Goal: Book appointment/travel/reservation

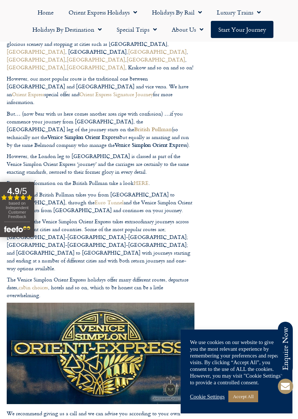
scroll to position [622, 0]
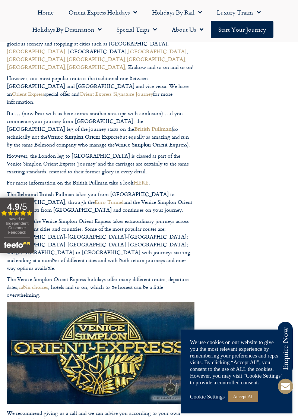
click at [215, 404] on div "Cookie Settings Accept All" at bounding box center [236, 396] width 93 height 15
click at [213, 400] on link "Cookie Settings" at bounding box center [207, 396] width 35 height 7
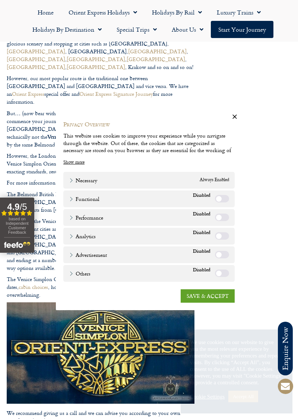
click at [218, 303] on link "SAVE & ACCEPT" at bounding box center [208, 295] width 54 height 13
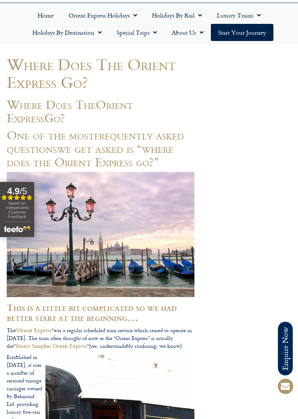
scroll to position [46, 0]
click at [104, 12] on link "Orient Express Holidays" at bounding box center [102, 15] width 83 height 17
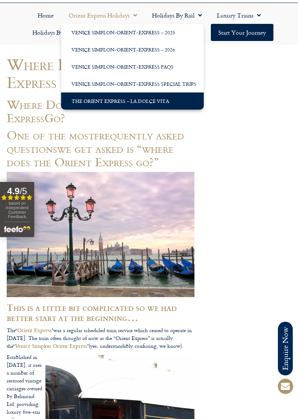
click at [140, 98] on link "The Orient Express – La Dolce Vita" at bounding box center [132, 100] width 143 height 17
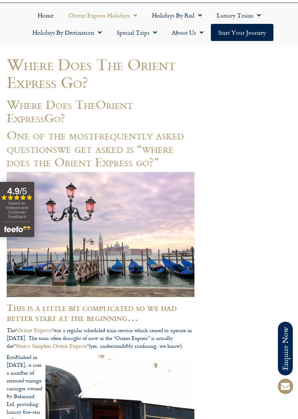
click at [104, 13] on link "Orient Express Holidays" at bounding box center [102, 15] width 83 height 17
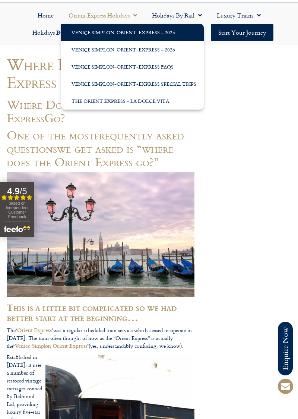
click at [126, 31] on link "Venice Simplon-Orient-Express – 2025" at bounding box center [132, 32] width 143 height 17
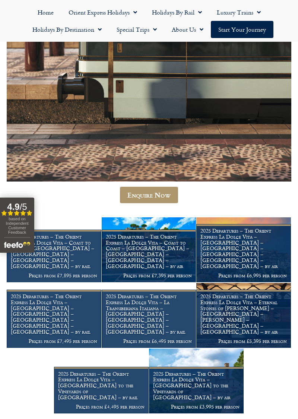
scroll to position [386, 0]
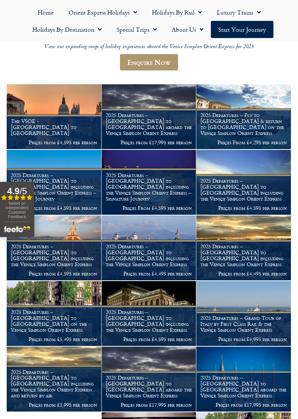
scroll to position [87, 0]
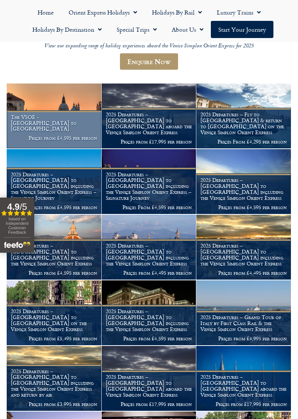
click at [63, 136] on figcaption "The VSOE - [GEOGRAPHIC_DATA] to [GEOGRAPHIC_DATA] Prices from £4,595 per person" at bounding box center [54, 129] width 95 height 38
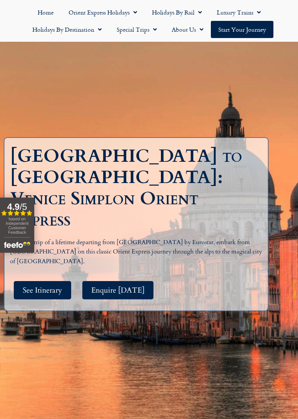
scroll to position [69, 0]
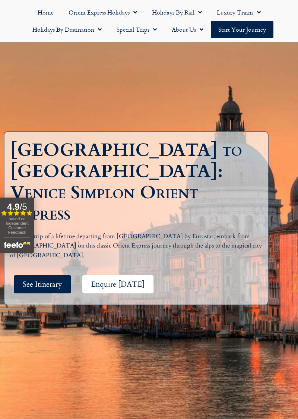
click at [119, 281] on span "Enquire Today" at bounding box center [117, 284] width 53 height 9
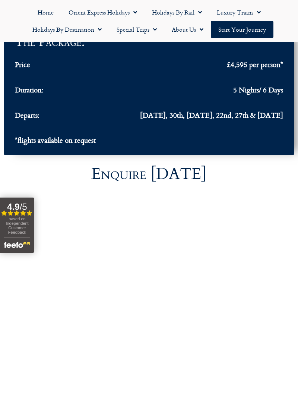
scroll to position [2828, 0]
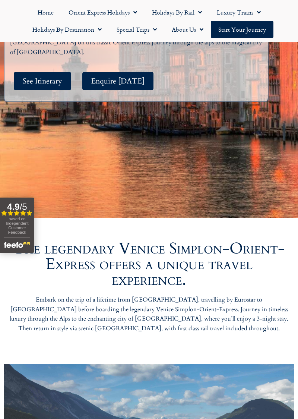
scroll to position [69, 0]
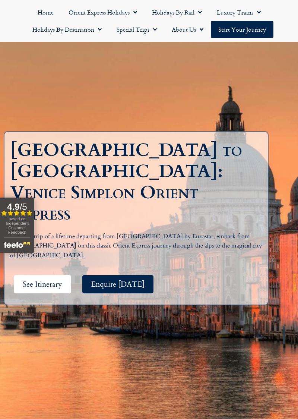
click at [53, 283] on span "See Itinerary" at bounding box center [43, 284] width 40 height 9
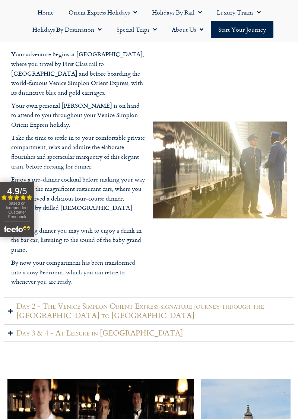
scroll to position [1077, 0]
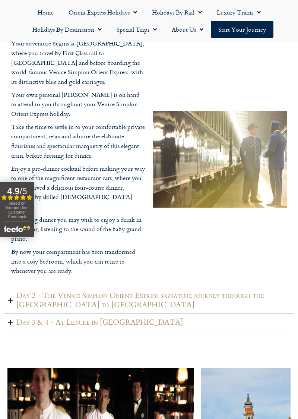
click at [91, 327] on h2 "Day 3 & 4 - At Leisure in Venice" at bounding box center [99, 322] width 167 height 9
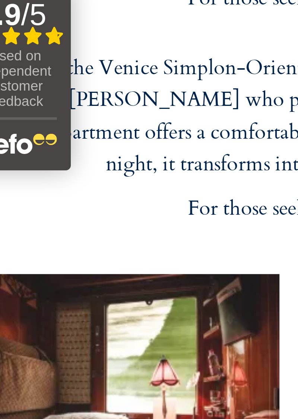
scroll to position [1897, 0]
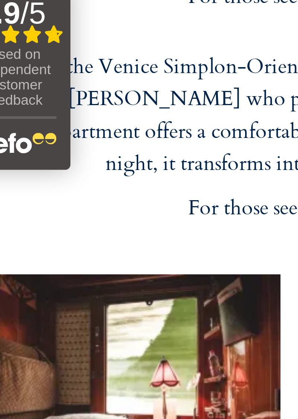
click at [100, 276] on div "Twin Suite Grand Suite" at bounding box center [149, 322] width 291 height 93
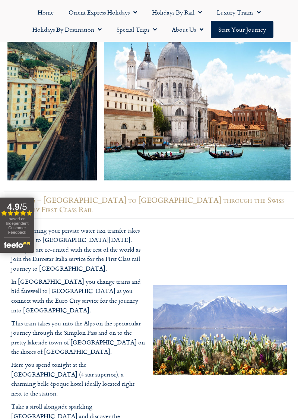
scroll to position [69, 0]
